Goal: Transaction & Acquisition: Purchase product/service

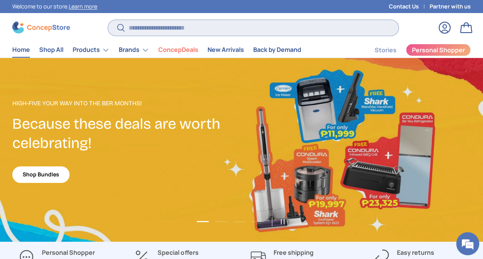
click at [243, 28] on input "Search" at bounding box center [253, 28] width 290 height 16
type input "*******"
click at [108, 19] on button "Search" at bounding box center [116, 28] width 17 height 18
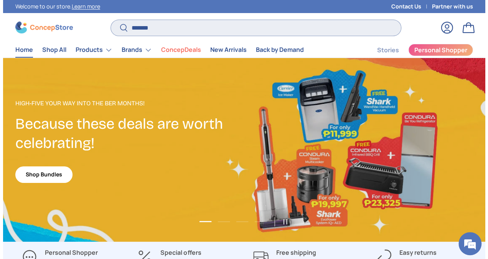
scroll to position [1953, 3061]
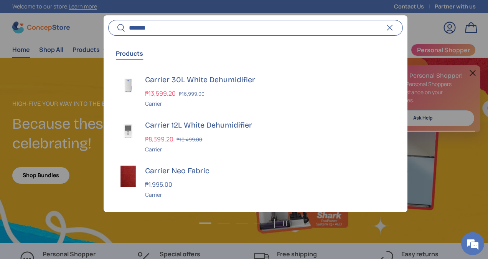
click at [108, 19] on button "Search" at bounding box center [116, 28] width 17 height 18
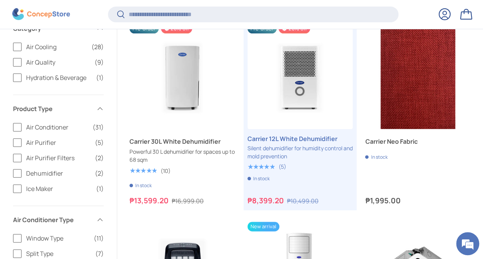
scroll to position [104, 0]
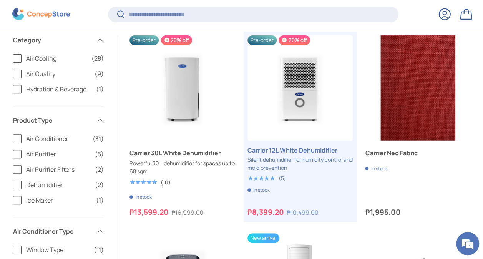
click at [14, 142] on label "Air Conditioner (31)" at bounding box center [58, 138] width 91 height 9
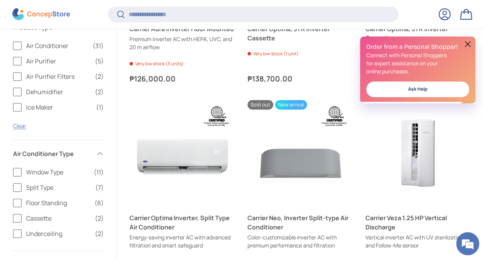
scroll to position [229, 0]
click at [17, 169] on label "Window Type (11)" at bounding box center [58, 171] width 91 height 9
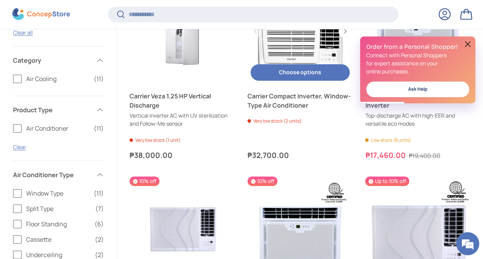
scroll to position [162, 0]
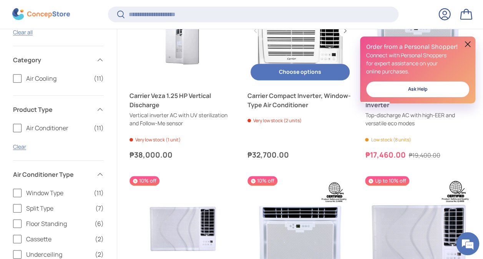
click at [297, 44] on link "Carrier Compact Inverter, Window-Type Air Conditioner" at bounding box center [300, 31] width 106 height 106
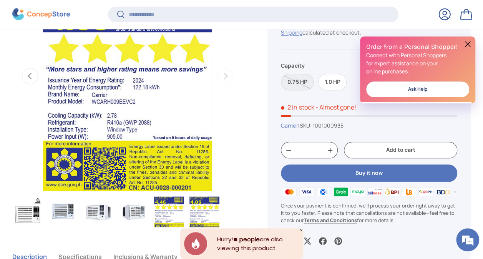
scroll to position [378, 0]
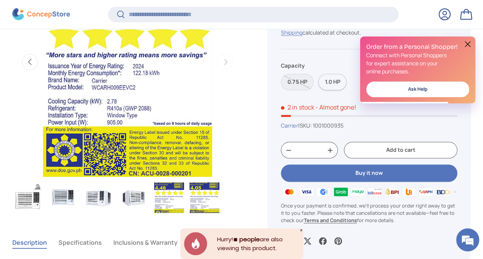
click at [338, 88] on label "1.0 HP" at bounding box center [332, 82] width 28 height 17
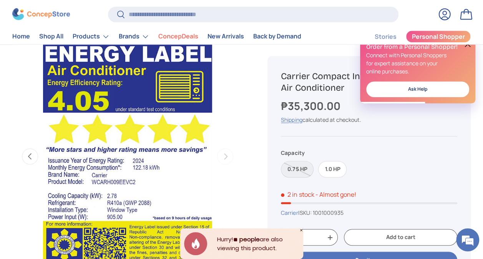
scroll to position [284, 0]
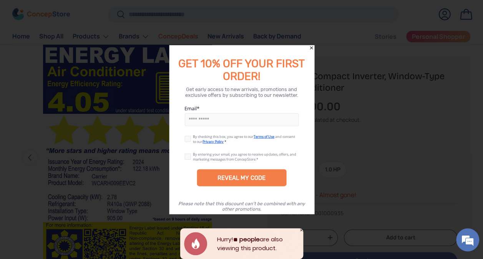
click at [311, 47] on icon "Close" at bounding box center [310, 47] width 5 height 5
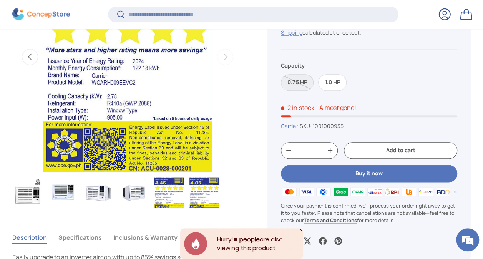
scroll to position [383, 0]
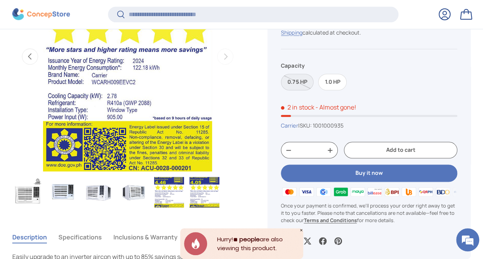
click at [298, 79] on label "0.75 HP" at bounding box center [297, 82] width 33 height 17
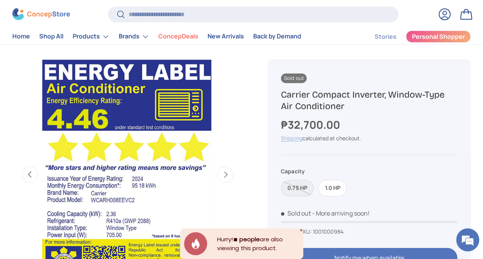
scroll to position [266, 0]
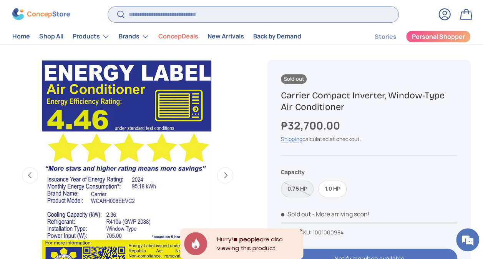
click at [210, 7] on input "Search" at bounding box center [253, 15] width 290 height 16
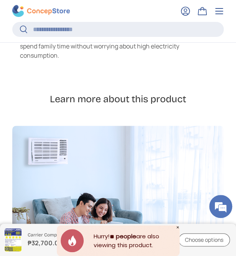
scroll to position [722, 0]
